Goal: Task Accomplishment & Management: Complete application form

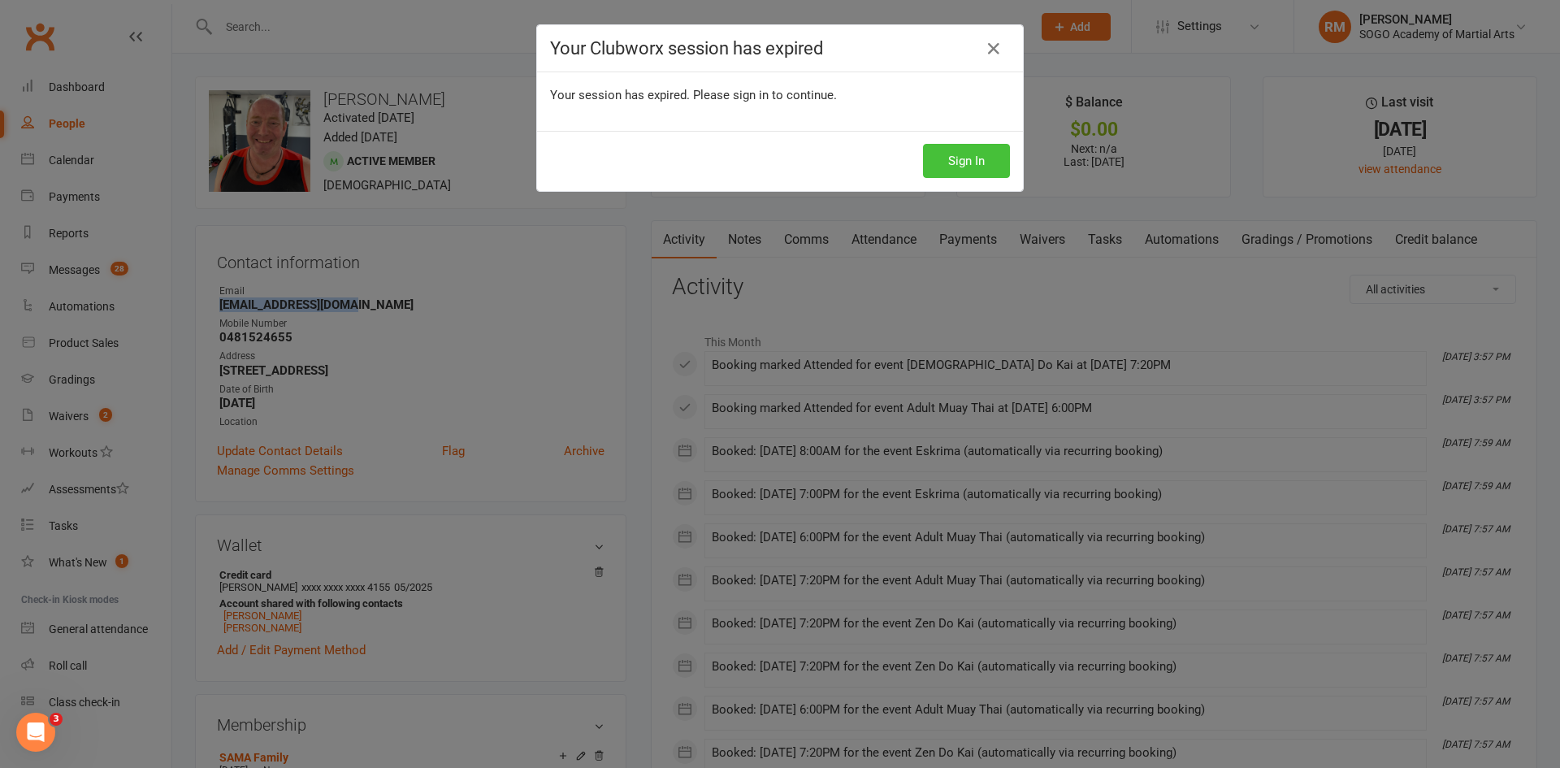
click at [971, 157] on button "Sign In" at bounding box center [966, 161] width 87 height 34
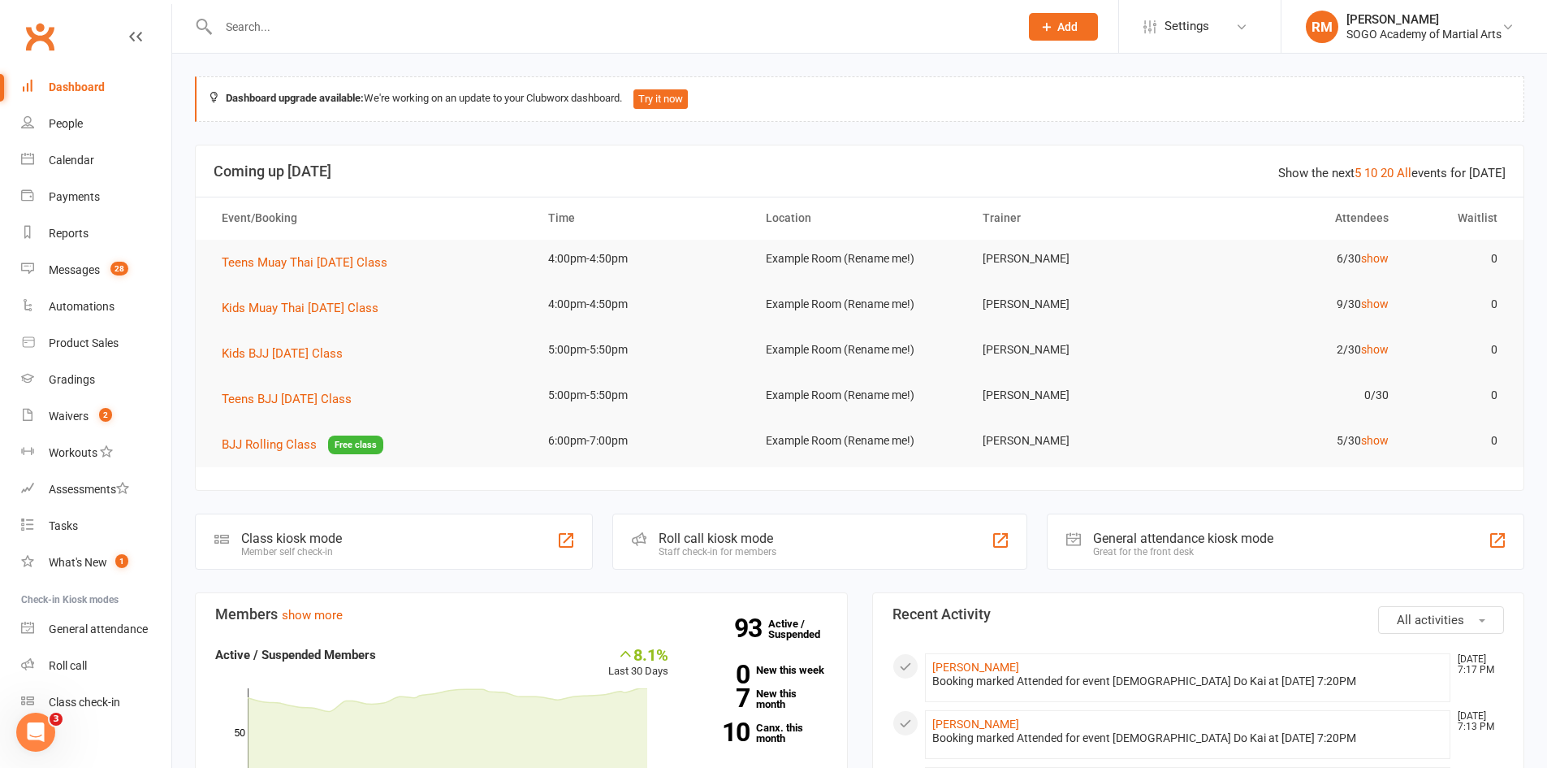
click at [255, 28] on input "text" at bounding box center [611, 26] width 794 height 23
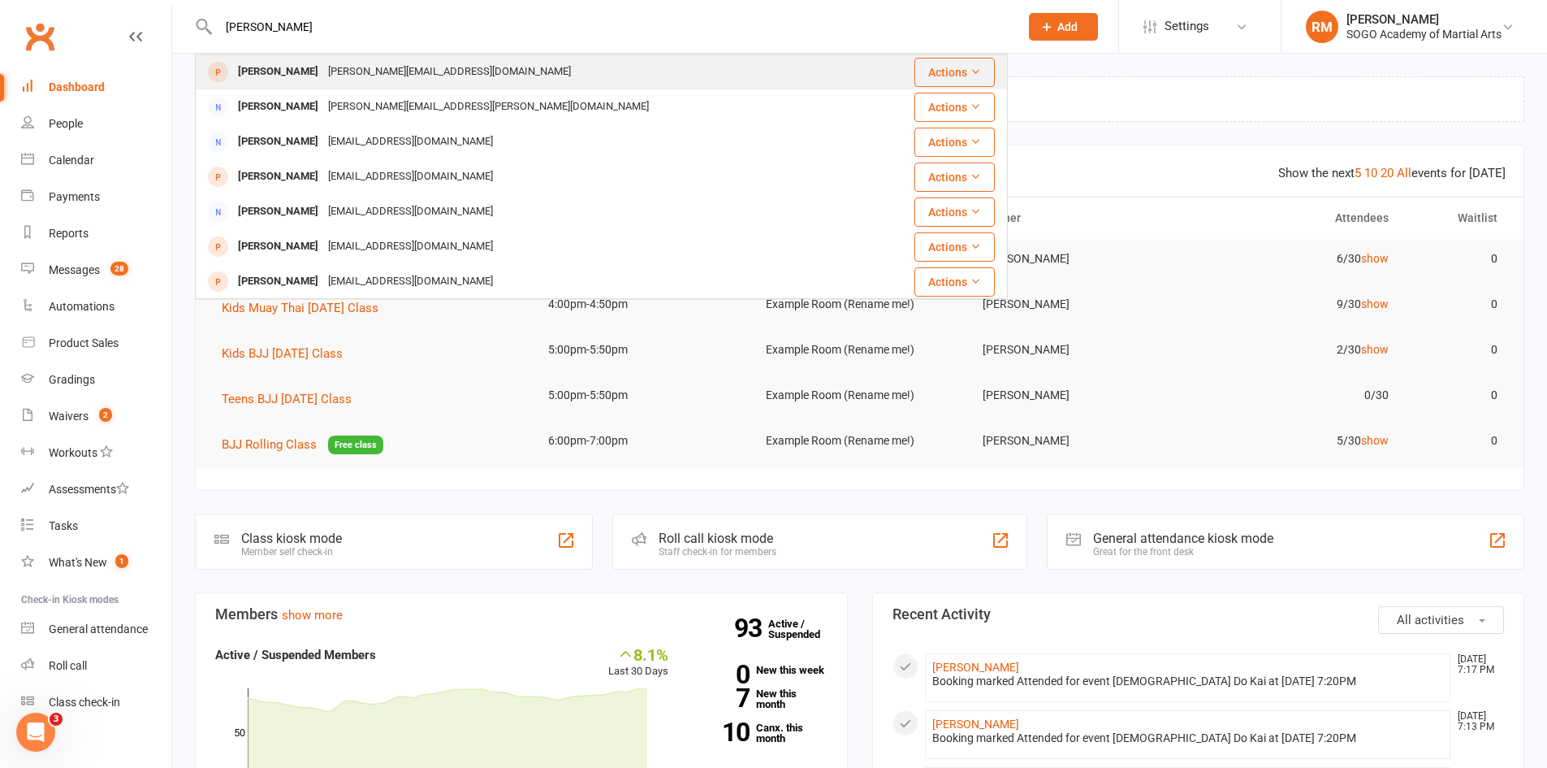
type input "[PERSON_NAME]"
click at [323, 71] on div "[PERSON_NAME][EMAIL_ADDRESS][DOMAIN_NAME]" at bounding box center [449, 72] width 253 height 24
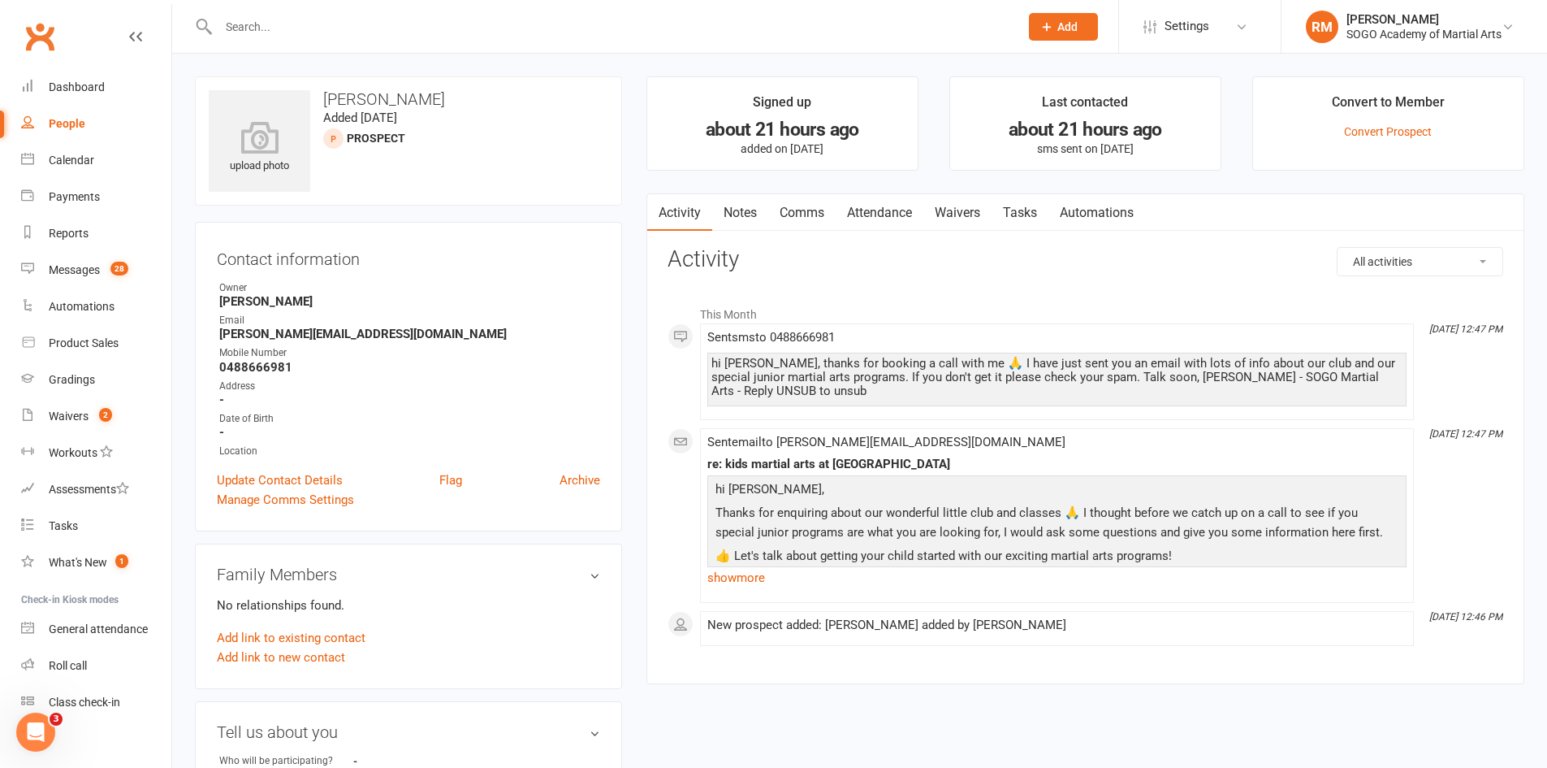
click at [976, 215] on link "Waivers" at bounding box center [958, 212] width 68 height 37
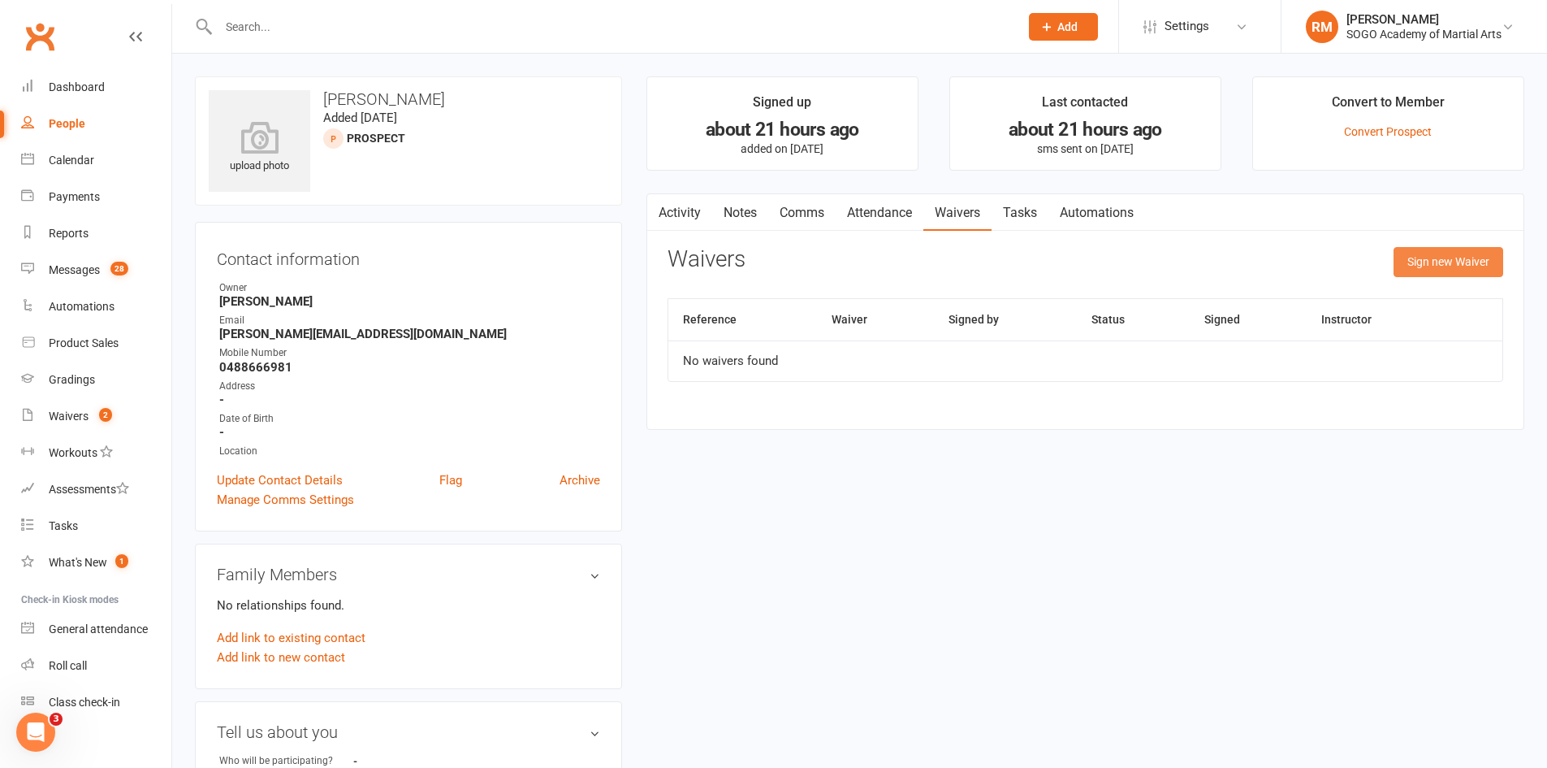
click at [1430, 264] on button "Sign new Waiver" at bounding box center [1449, 261] width 110 height 29
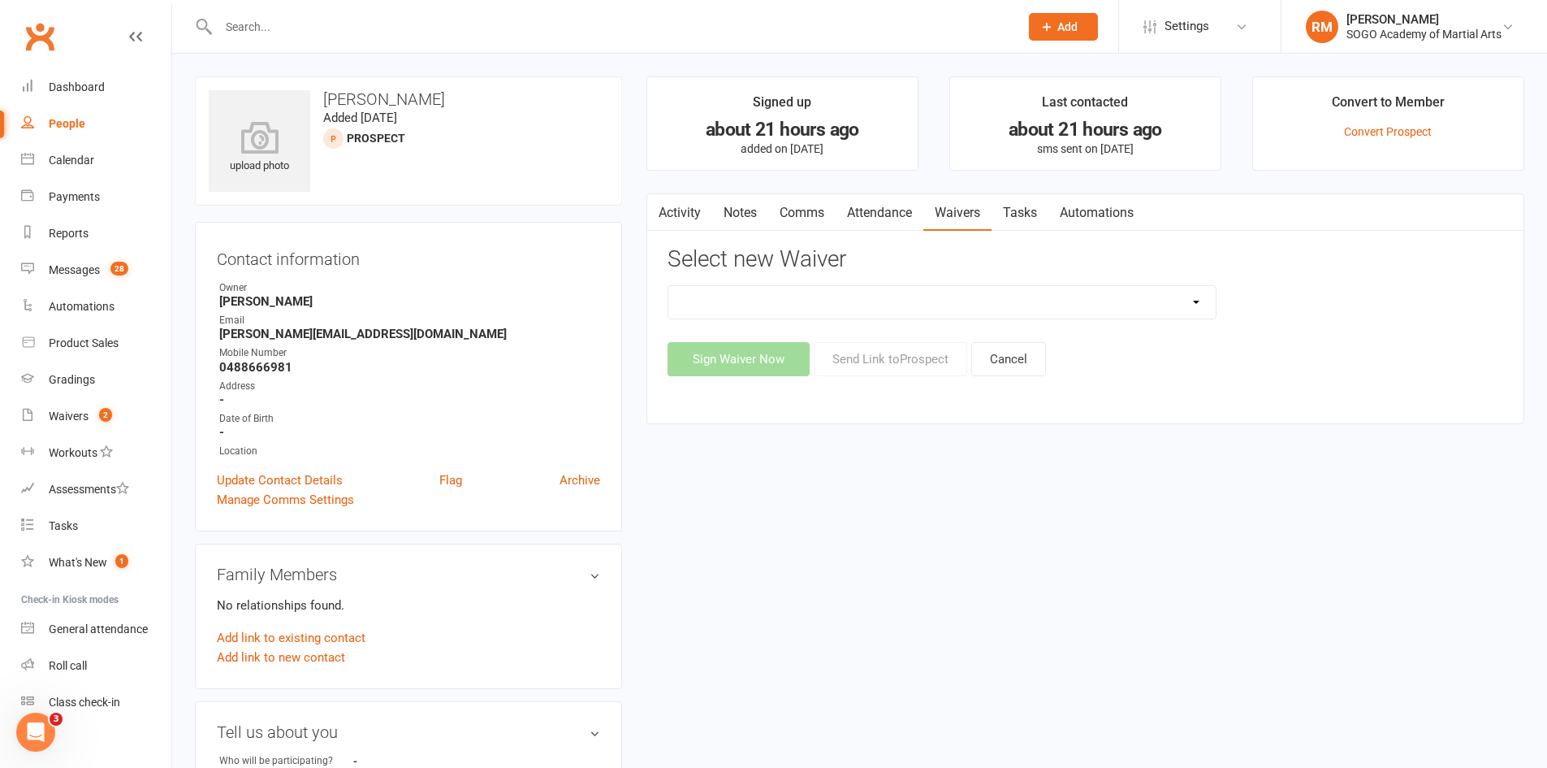
click at [1188, 297] on select "$129 Adult BJJ 4 Week Beginner Course Membership 28 Days FREE Ongoing Membershi…" at bounding box center [941, 302] width 547 height 32
select select "10766"
click at [668, 286] on select "$129 Adult BJJ 4 Week Beginner Course Membership 28 Days FREE Ongoing Membershi…" at bounding box center [941, 302] width 547 height 32
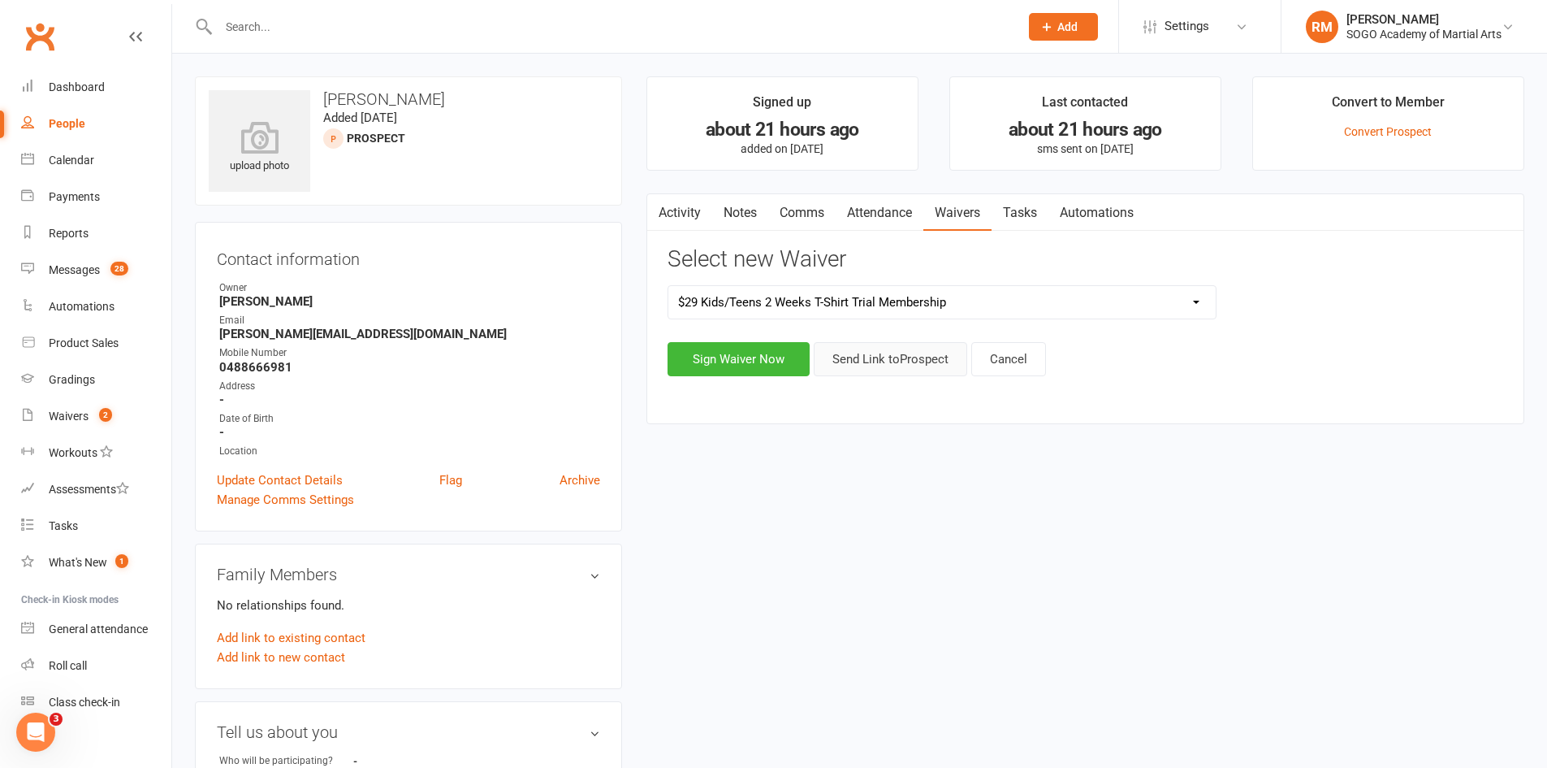
click at [915, 361] on button "Send Link to [GEOGRAPHIC_DATA]" at bounding box center [891, 359] width 154 height 34
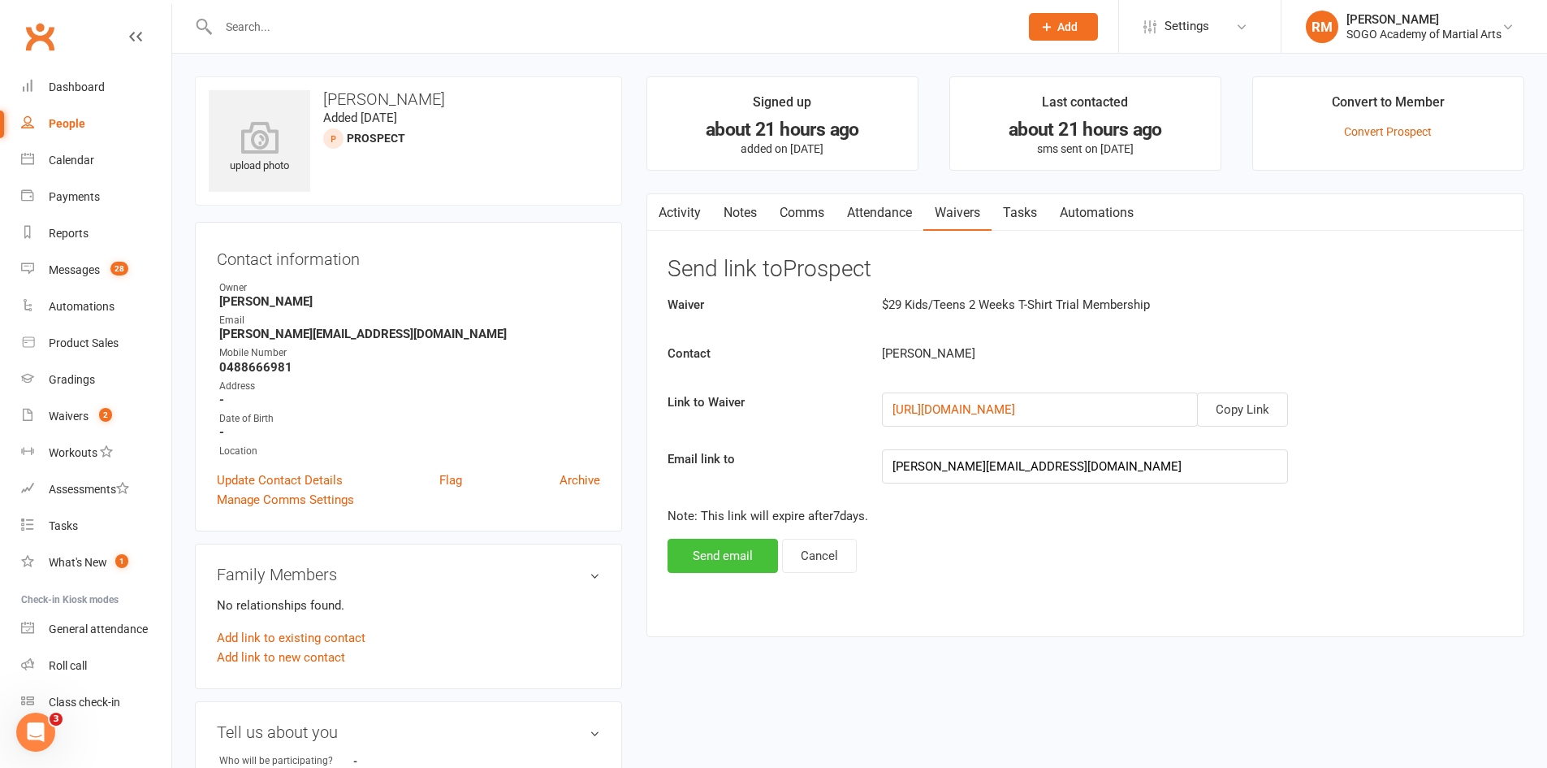
click at [721, 564] on button "Send email" at bounding box center [723, 556] width 110 height 34
